Goal: Check status: Check status

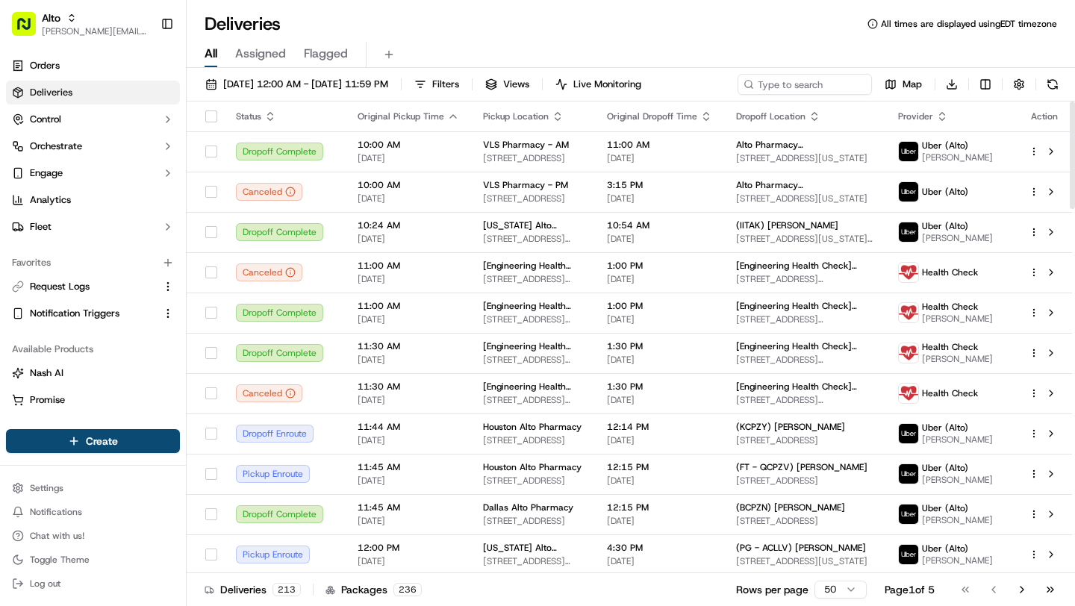
click at [523, 40] on div "All Assigned Flagged" at bounding box center [631, 52] width 888 height 32
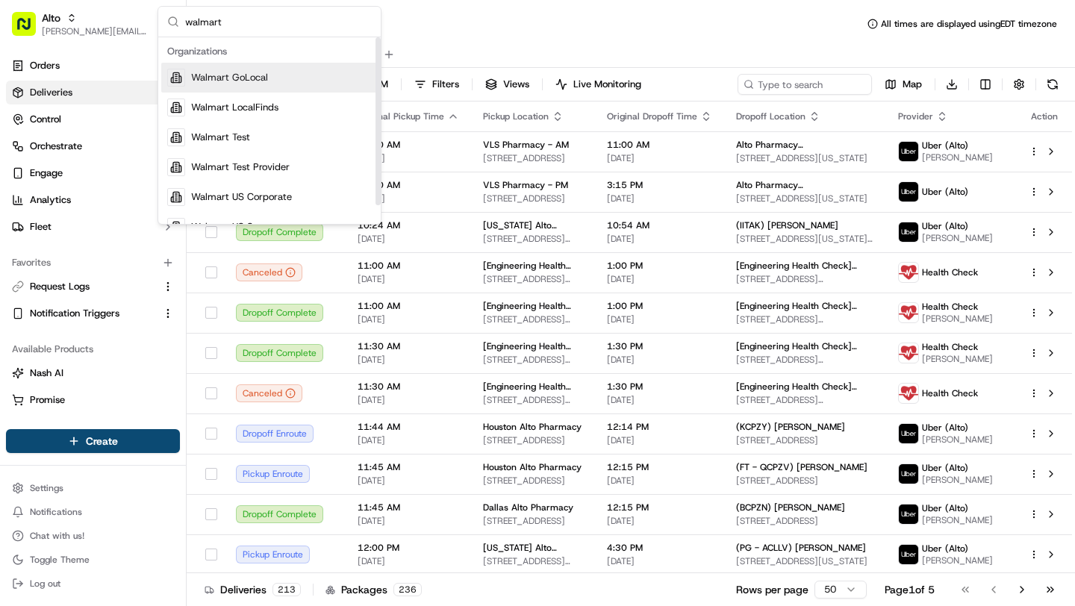
type input "walmart"
click at [299, 83] on div "Walmart GoLocal" at bounding box center [269, 78] width 216 height 30
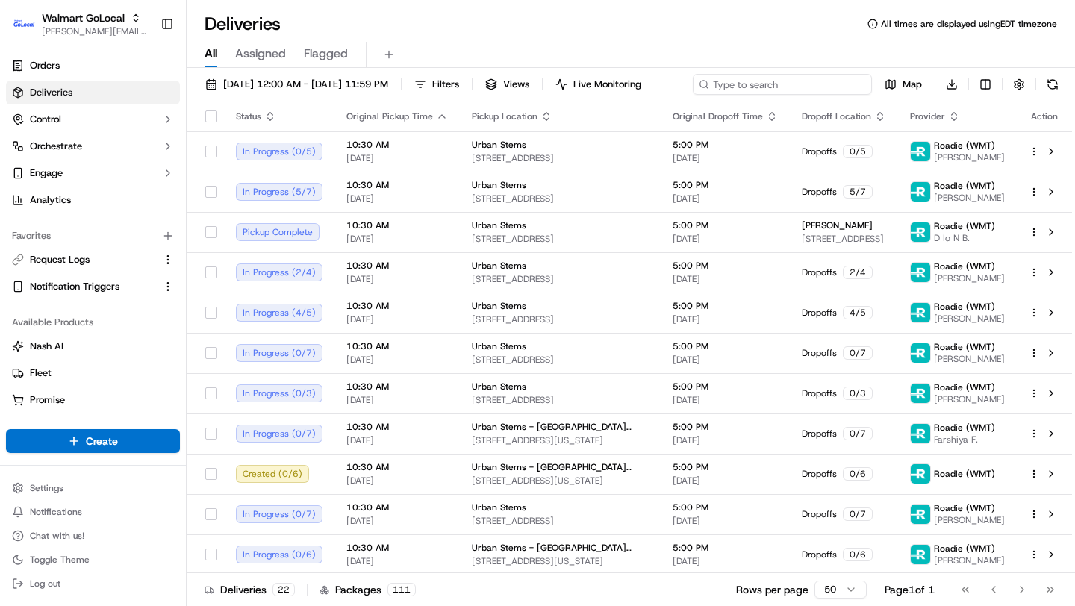
click at [786, 90] on div "09/17/2025 12:00 AM - 09/17/2025 11:59 PM Filters Views Live Monitoring Map Dow…" at bounding box center [631, 88] width 888 height 28
paste input "3541015-1"
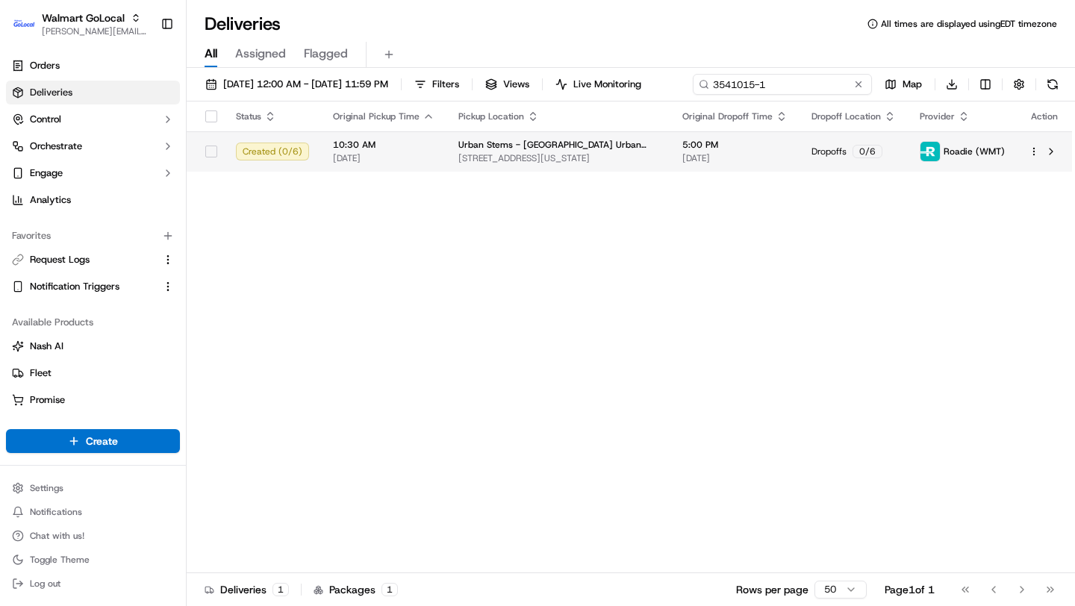
type input "3541015-1"
click at [685, 180] on div "Status Original Pickup Time Pickup Location Original Dropoff Time Dropoff Locat…" at bounding box center [629, 338] width 885 height 472
click at [678, 147] on td "5:00 PM 09/17/2025" at bounding box center [734, 151] width 129 height 40
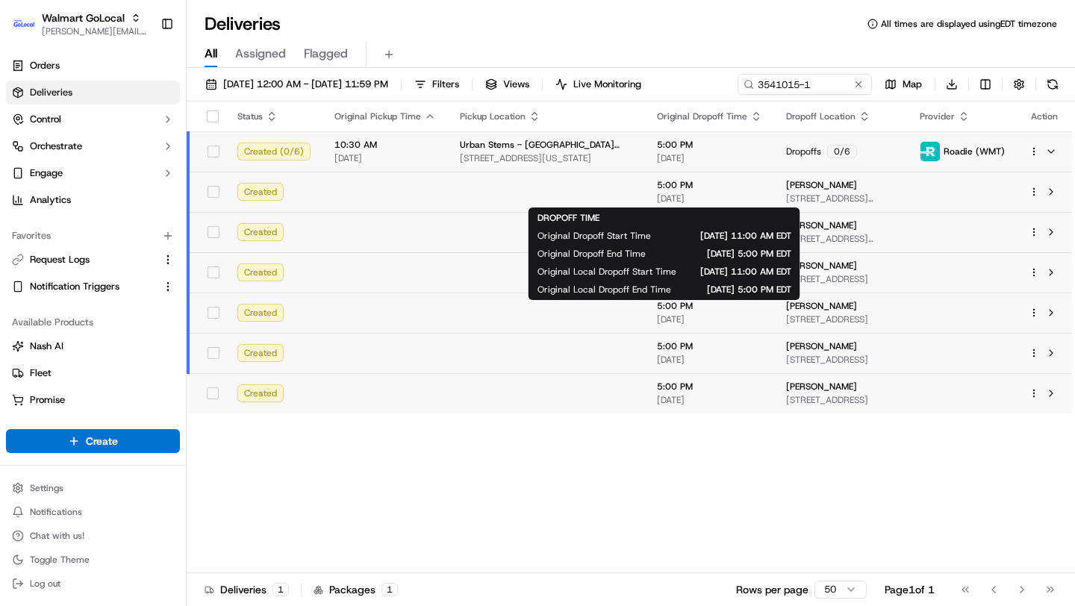
click at [657, 192] on div "5:00 PM 09/17/2025" at bounding box center [709, 191] width 105 height 25
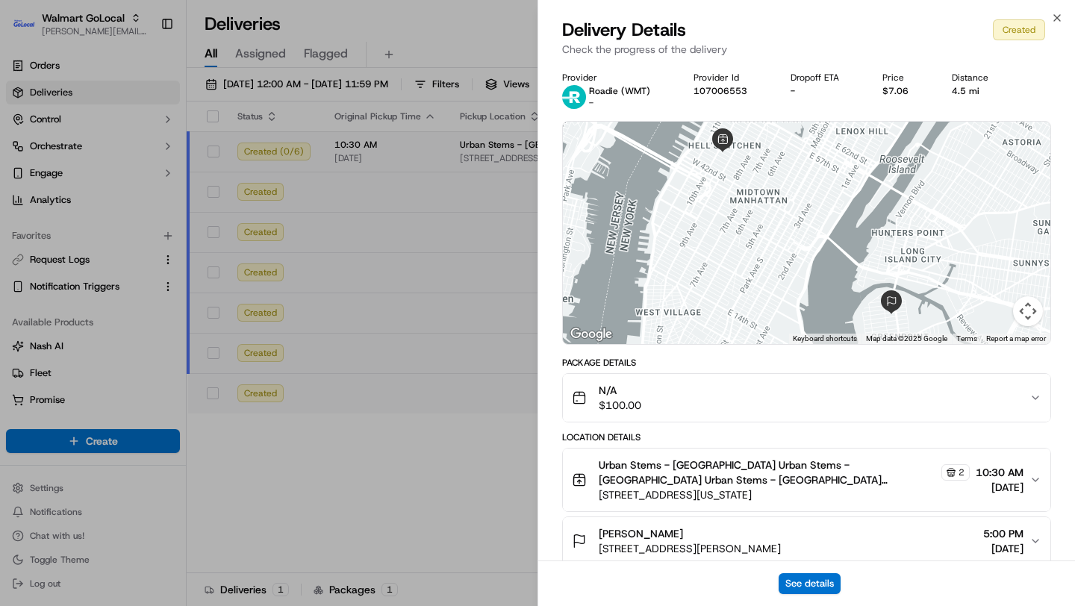
scroll to position [89, 0]
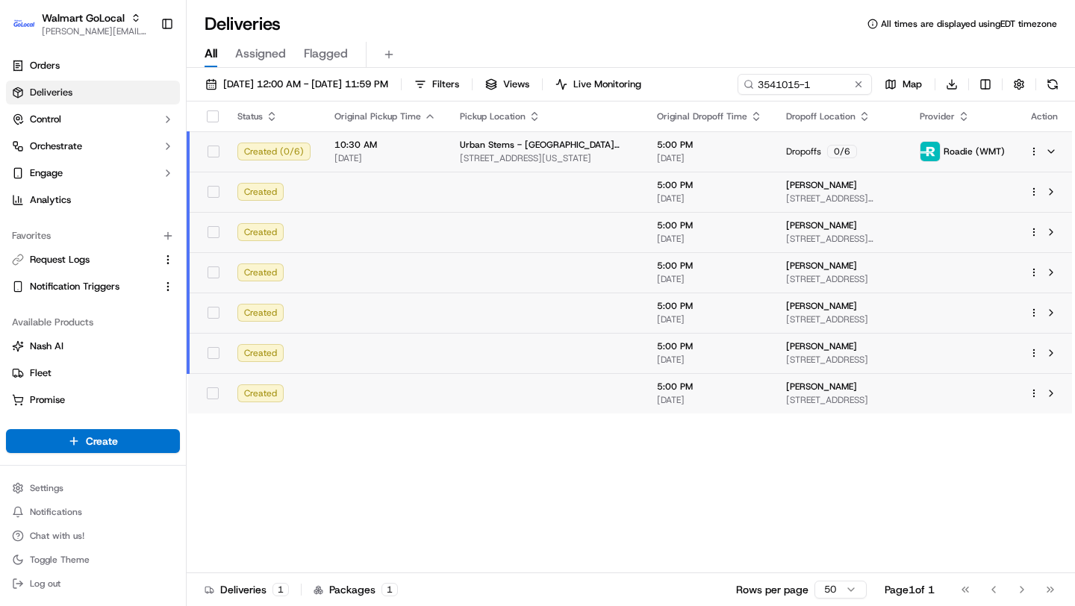
click at [786, 197] on span "198 Freeman St, Apt 2, Brooklyn, NY, 11222, US" at bounding box center [841, 199] width 110 height 12
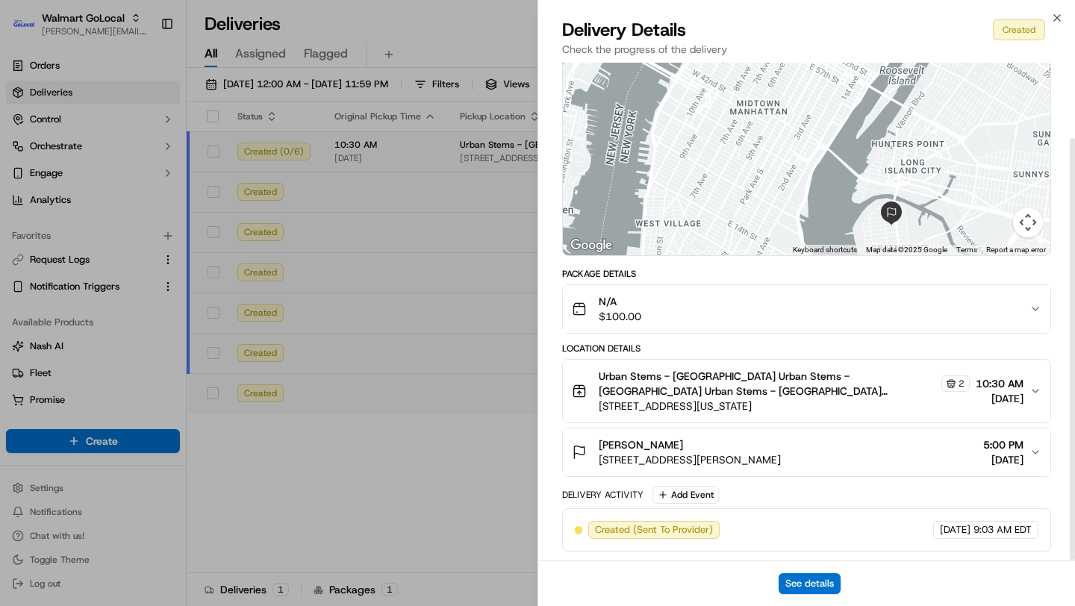
click at [781, 461] on span "198 Freeman St, Apt 2, Brooklyn, NY, 11222, US" at bounding box center [690, 459] width 182 height 15
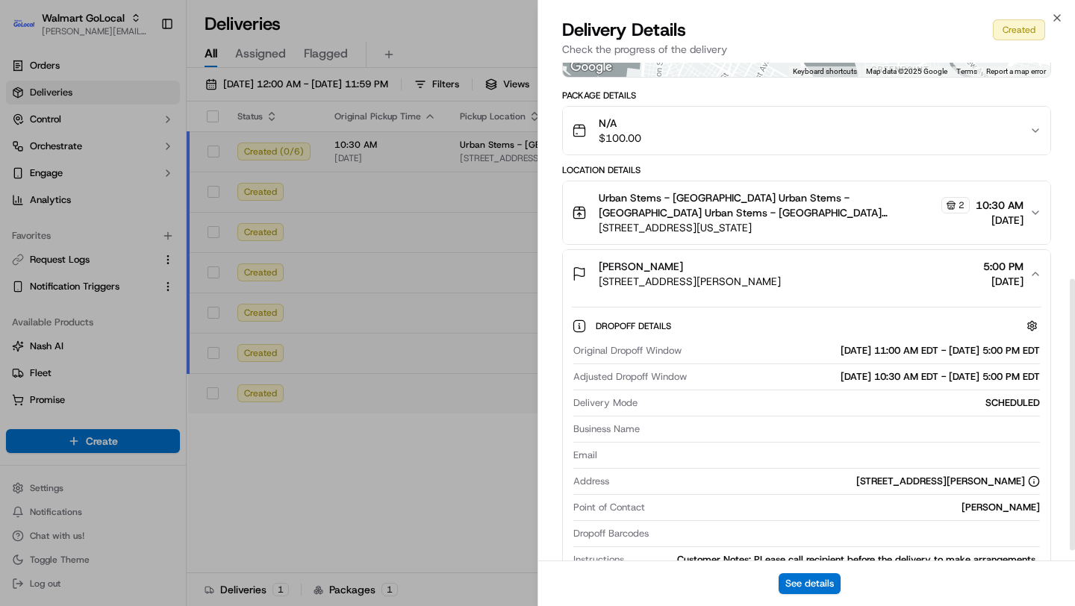
scroll to position [414, 0]
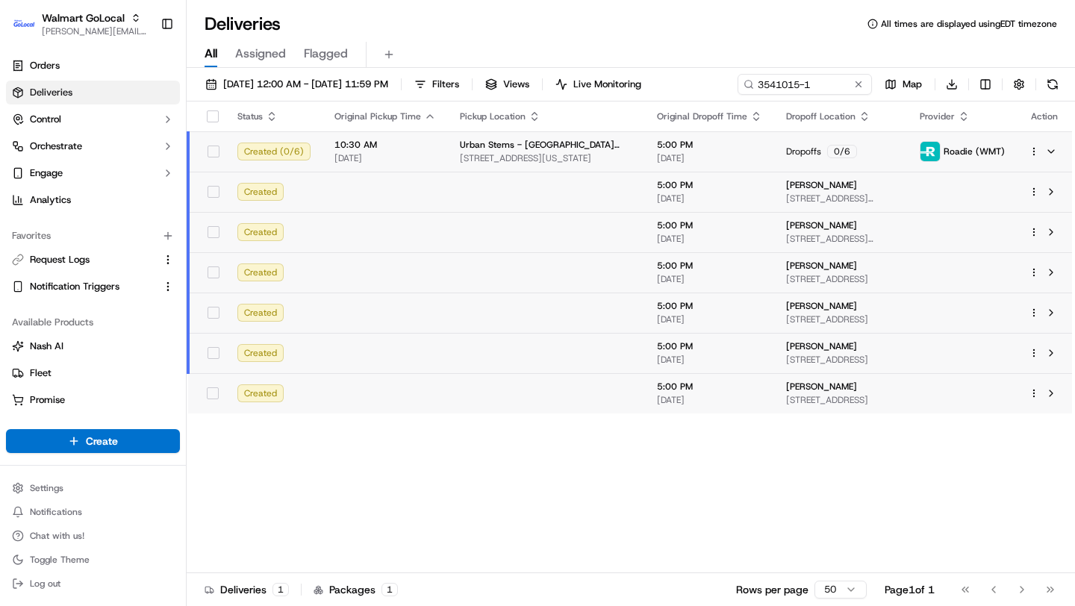
click at [464, 237] on td at bounding box center [546, 232] width 197 height 40
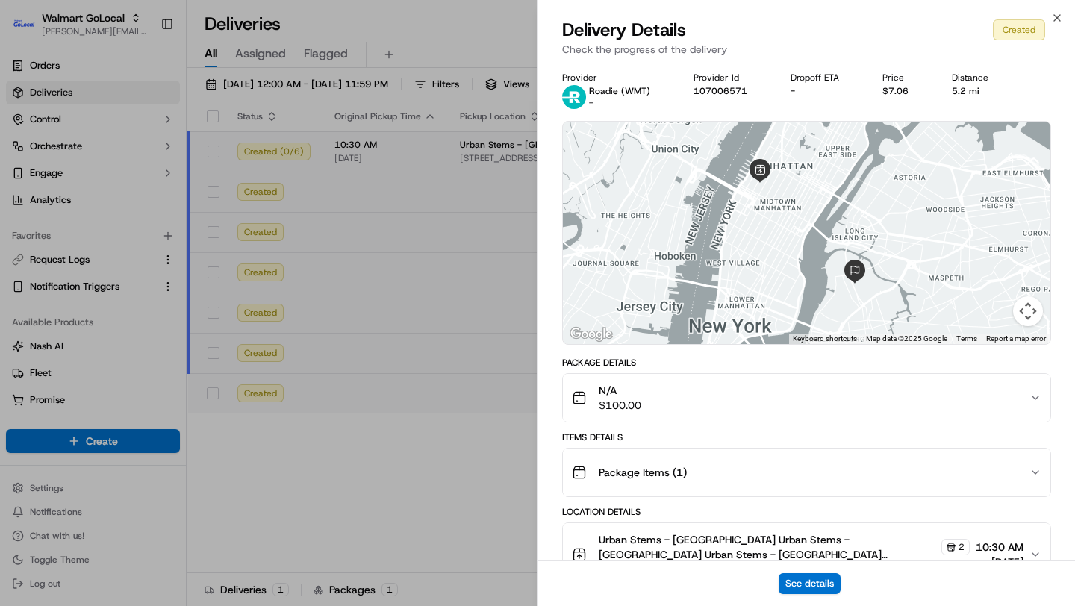
scroll to position [163, 0]
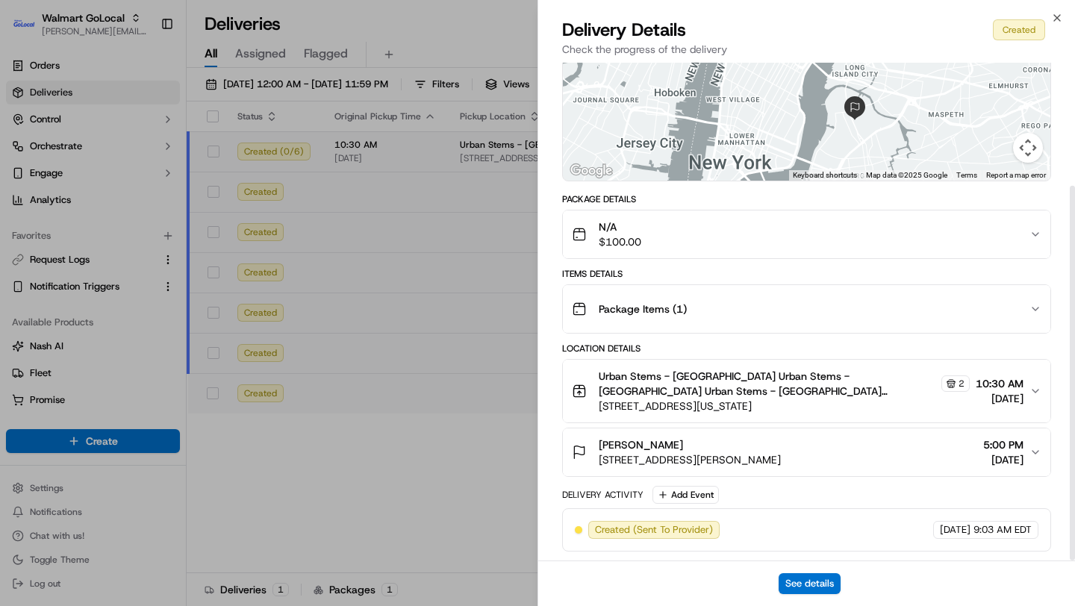
click at [983, 458] on span "09/17/2025" at bounding box center [1003, 459] width 40 height 15
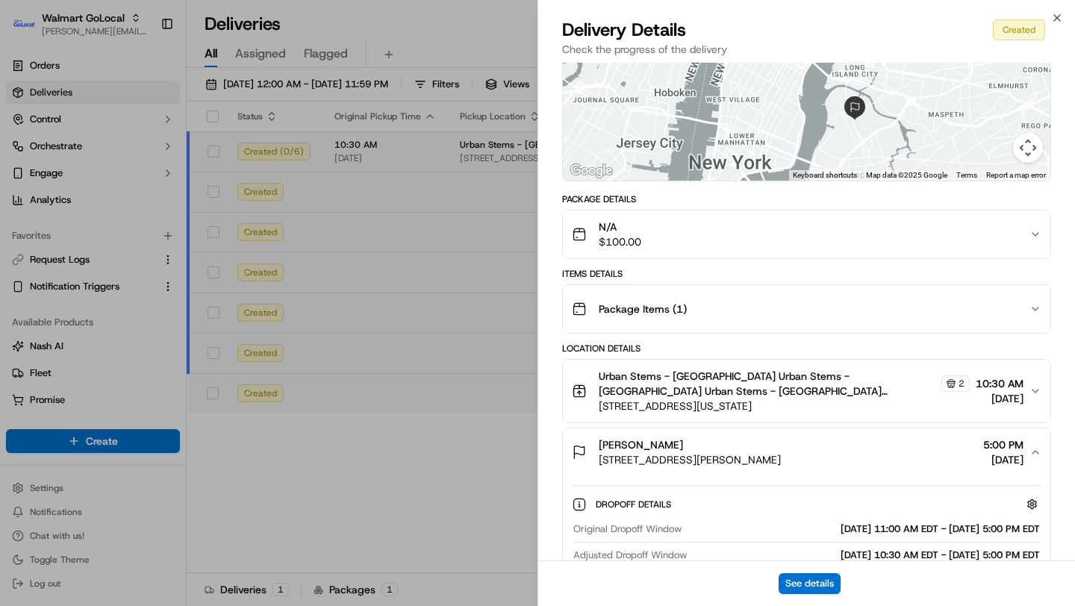
scroll to position [488, 0]
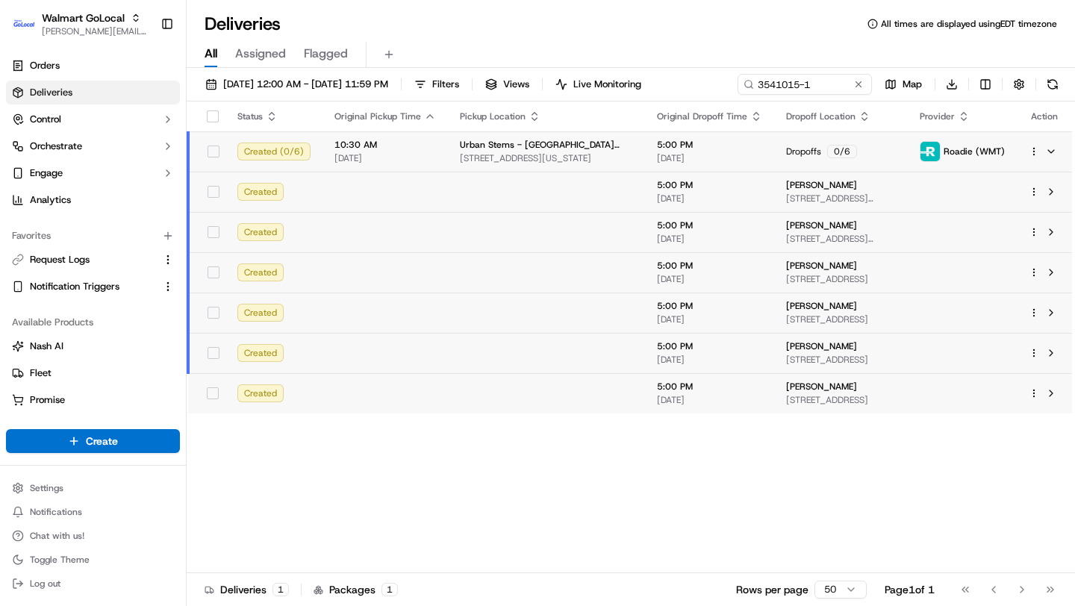
click at [498, 260] on td at bounding box center [546, 272] width 197 height 40
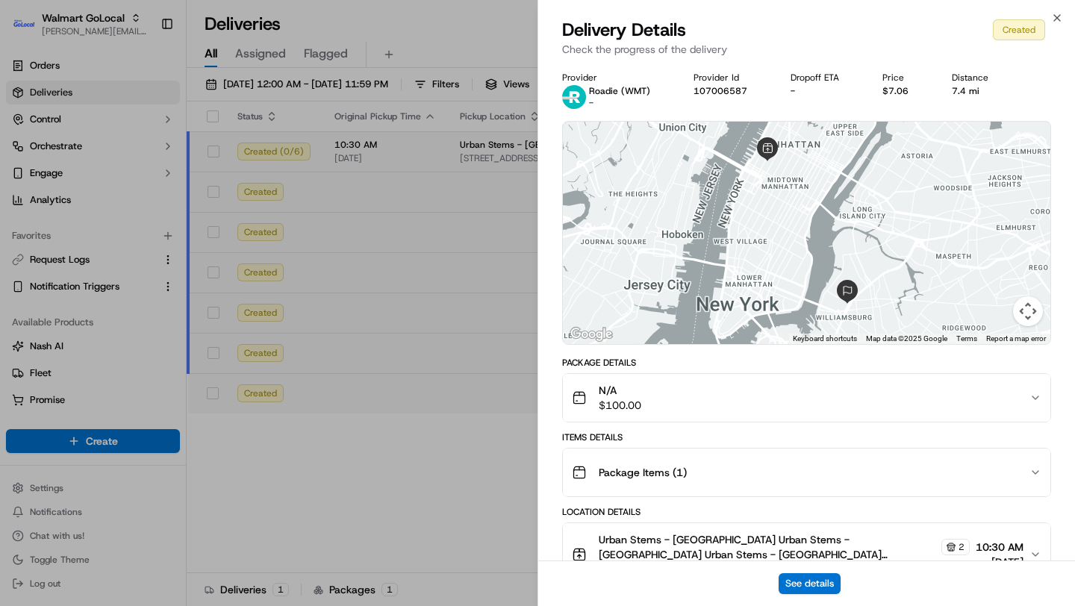
scroll to position [163, 0]
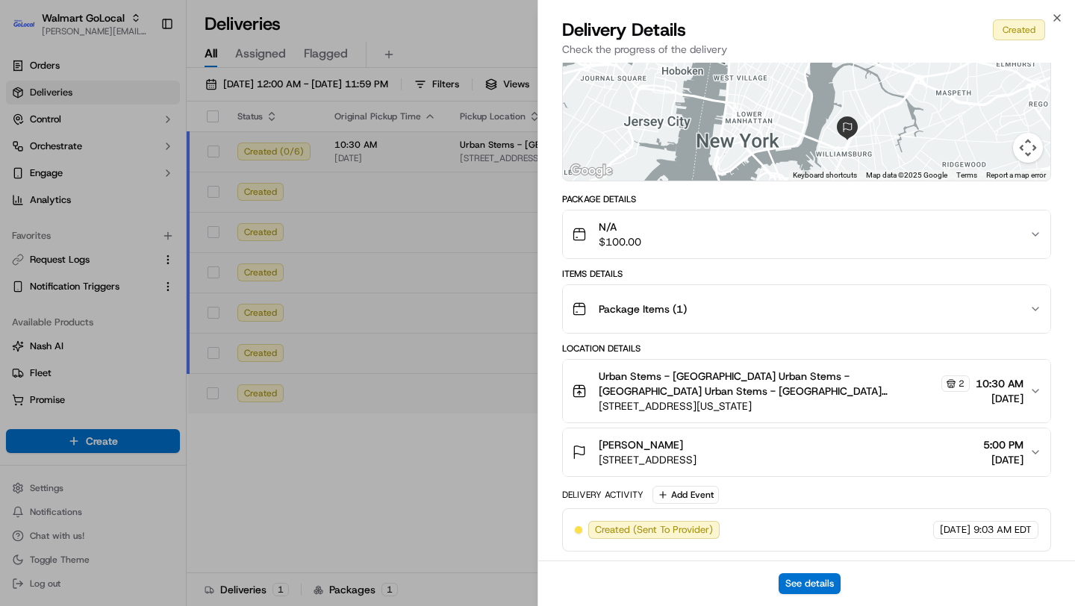
click at [934, 455] on div "Emily Luong 66 Hope St, Apt Th, Brooklyn, NY, 11211, US 5:00 PM 09/17/2025" at bounding box center [801, 452] width 458 height 30
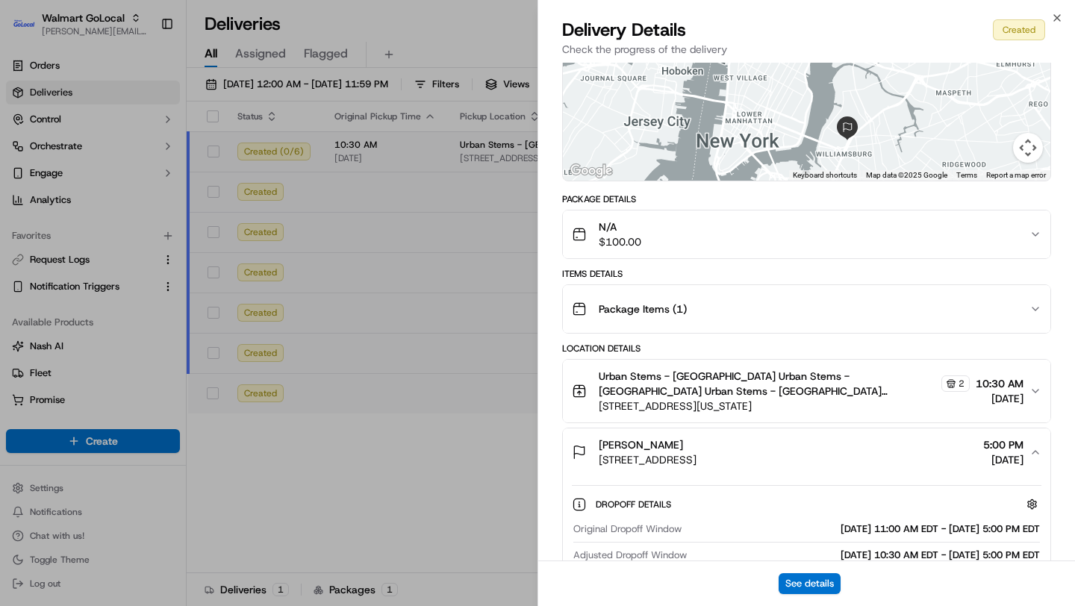
scroll to position [488, 0]
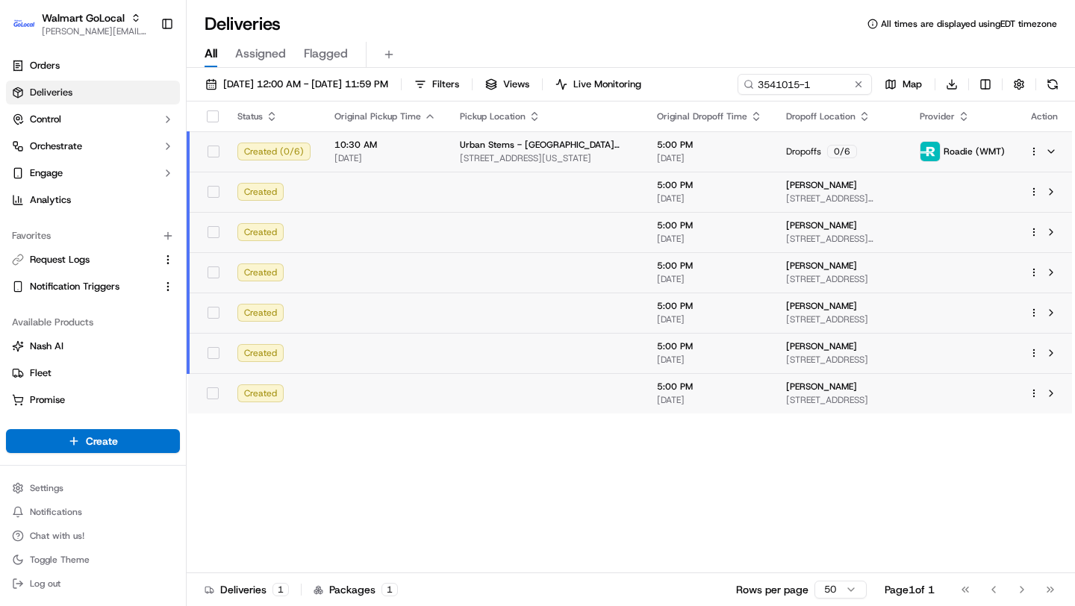
click at [470, 316] on td at bounding box center [546, 313] width 197 height 40
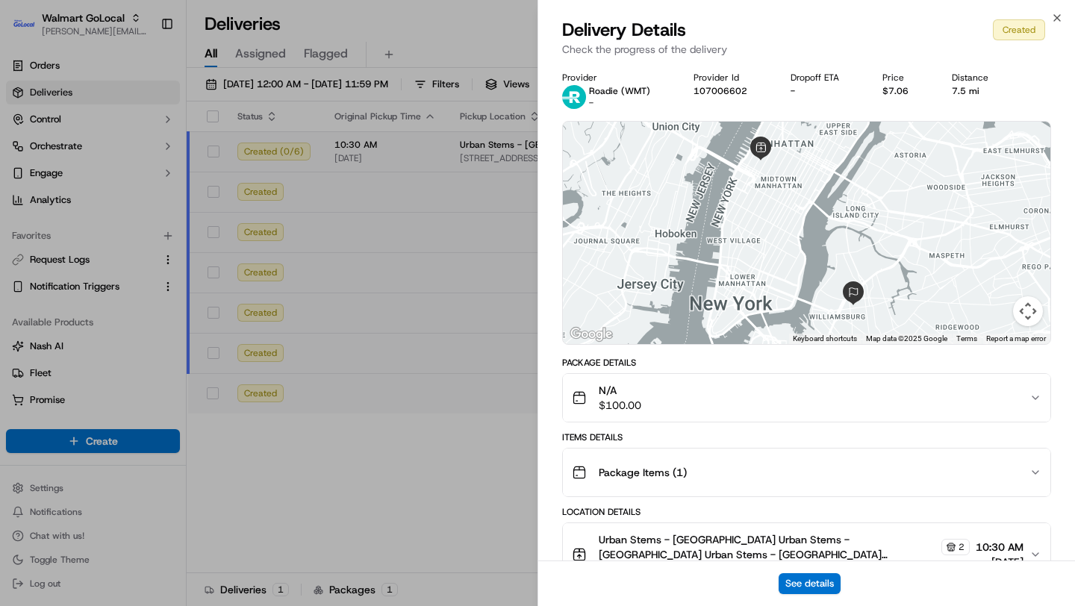
scroll to position [163, 0]
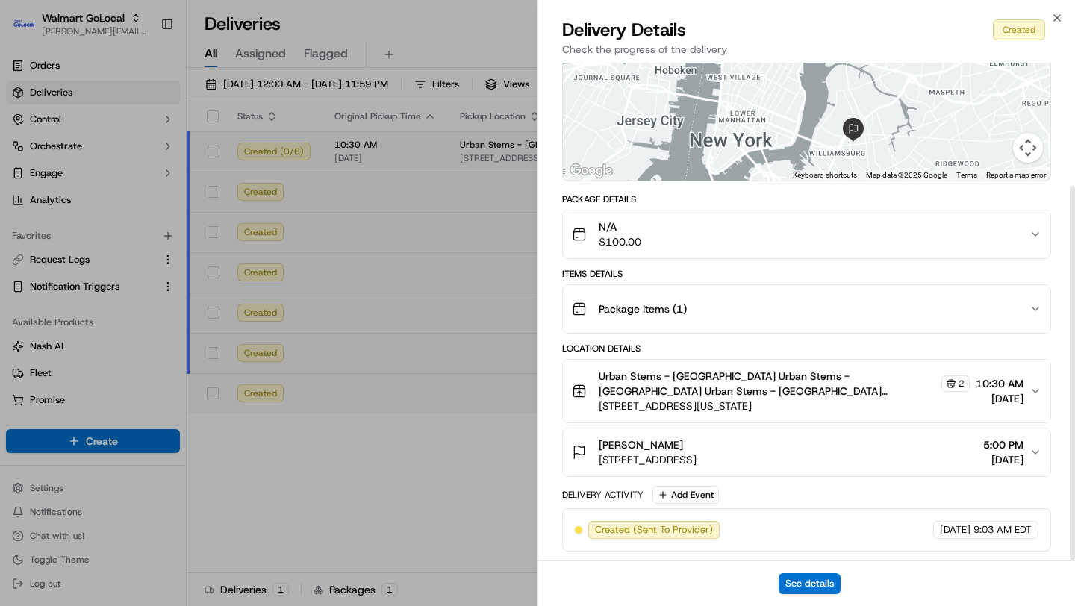
click at [926, 448] on div "Erin Brower 39 Powers St, Apt 2B, Brooklyn, NY, 11211, US 5:00 PM 09/17/2025" at bounding box center [801, 452] width 458 height 30
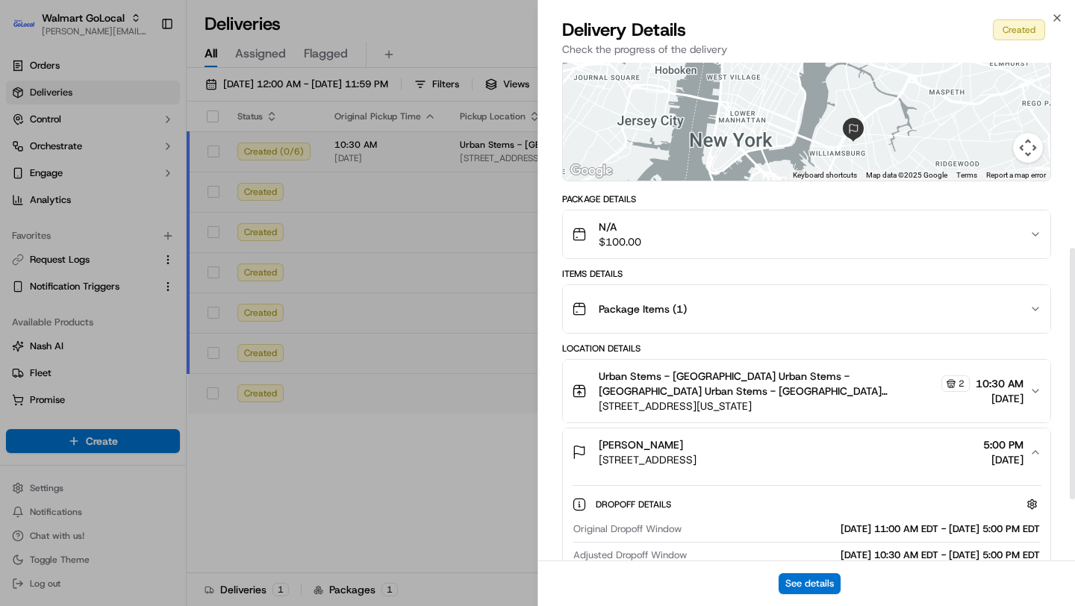
scroll to position [488, 0]
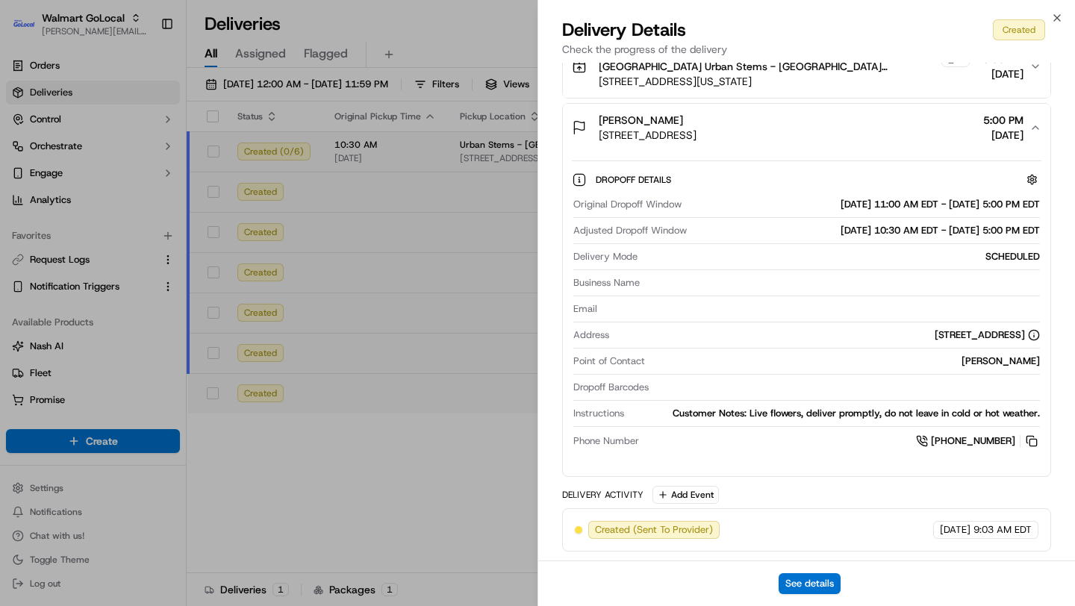
drag, startPoint x: 420, startPoint y: 376, endPoint x: 394, endPoint y: 372, distance: 25.8
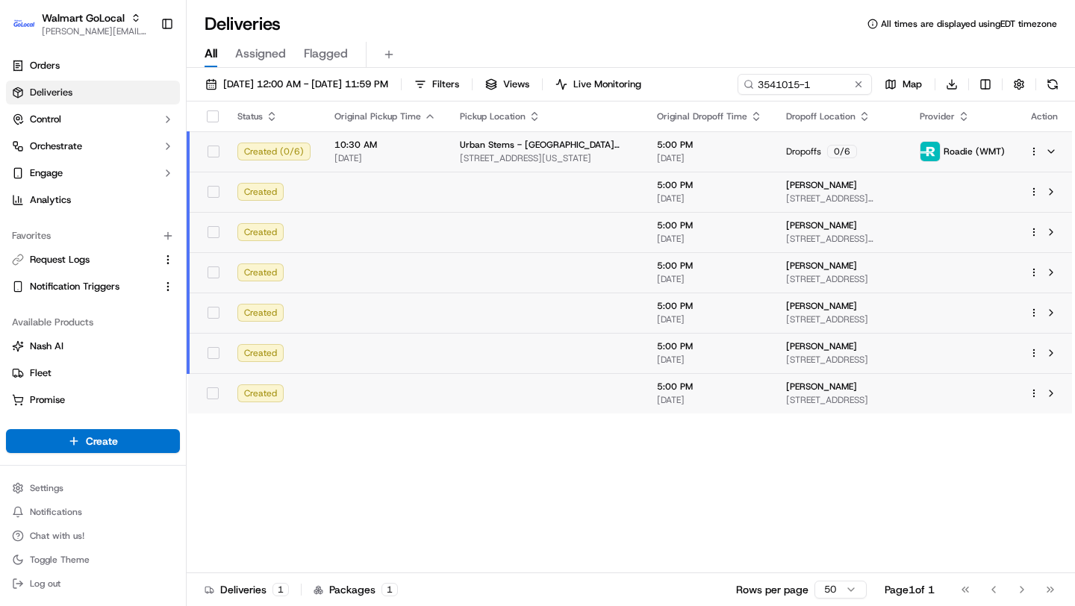
click at [411, 385] on td at bounding box center [384, 393] width 125 height 40
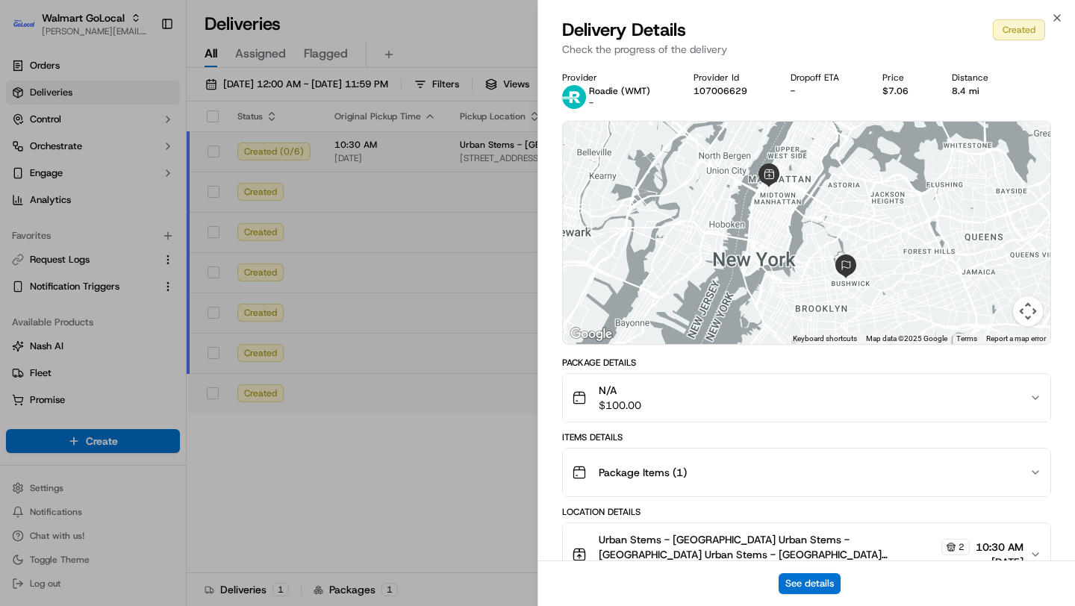
scroll to position [163, 0]
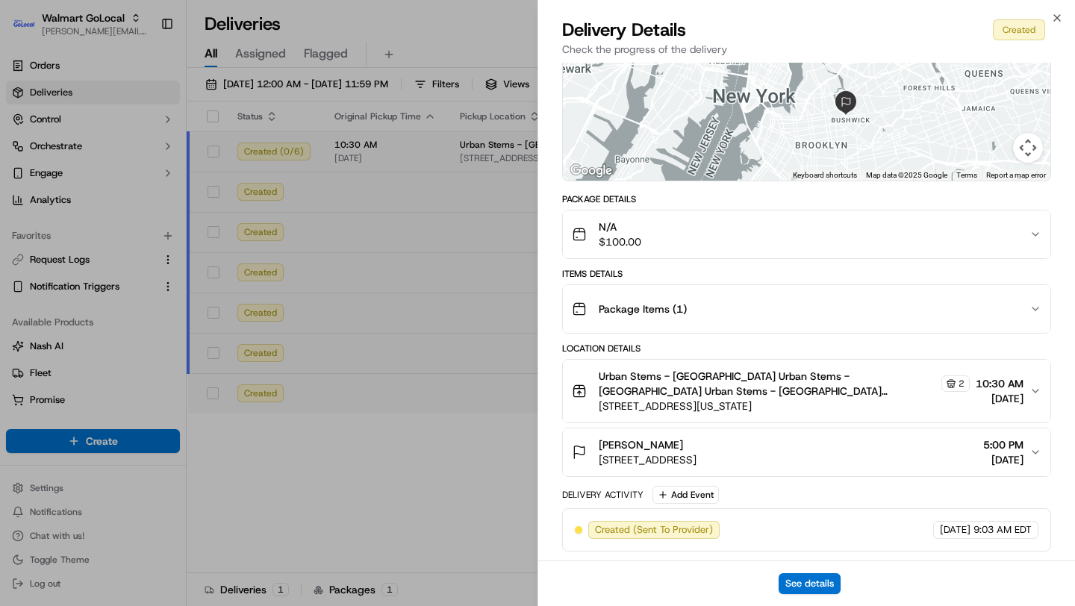
click at [897, 457] on div "Stephen Quinn 168 Stanhope St, Brooklyn, NY, 11237, US 5:00 PM 09/17/2025" at bounding box center [801, 452] width 458 height 30
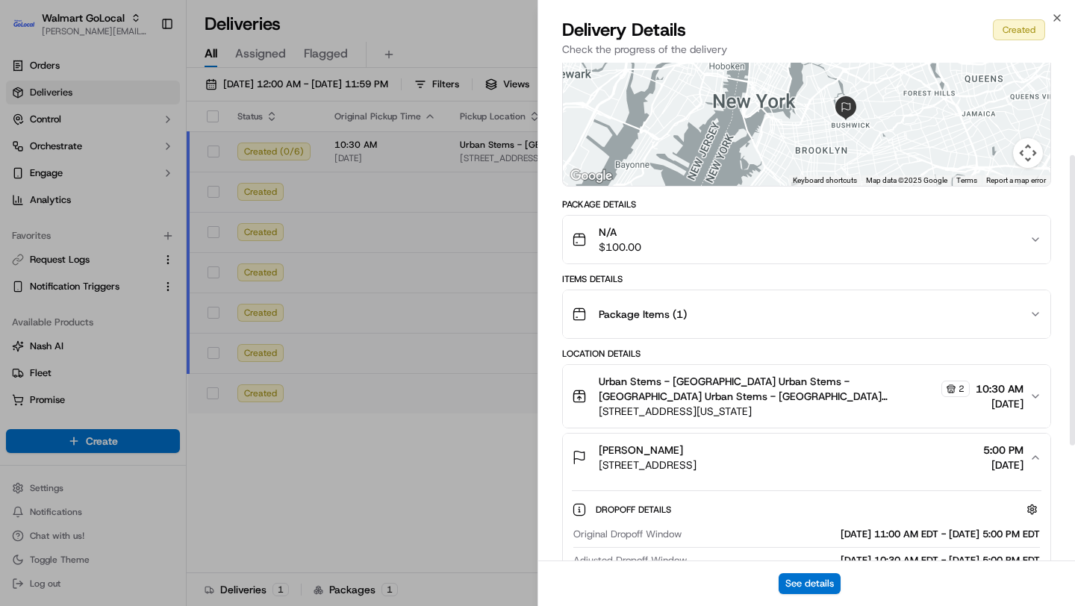
scroll to position [488, 0]
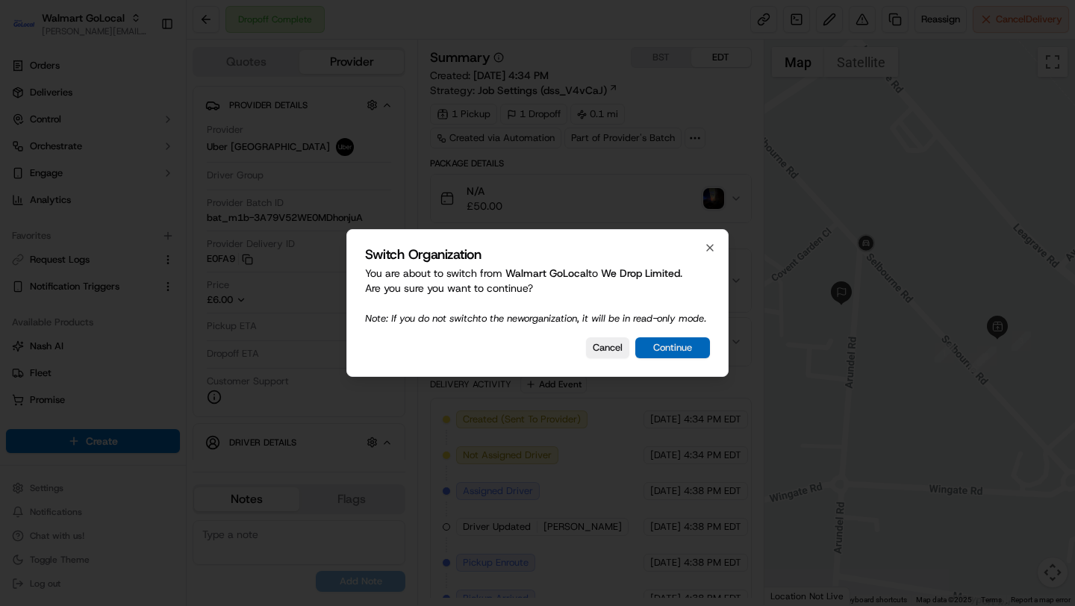
click at [681, 352] on button "Continue" at bounding box center [672, 347] width 75 height 21
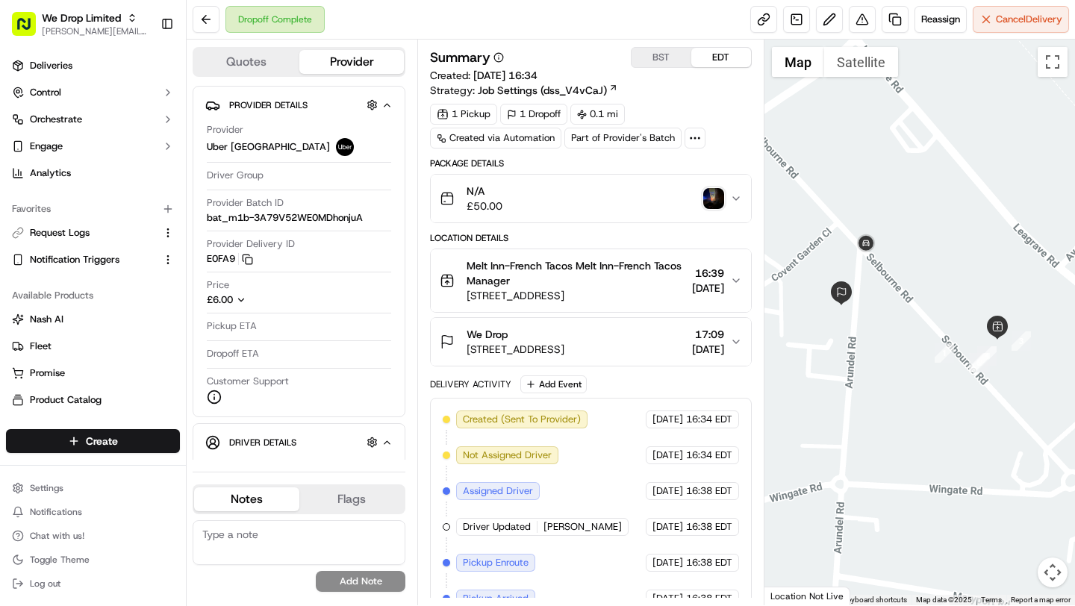
scroll to position [202, 0]
